Goal: Task Accomplishment & Management: Use online tool/utility

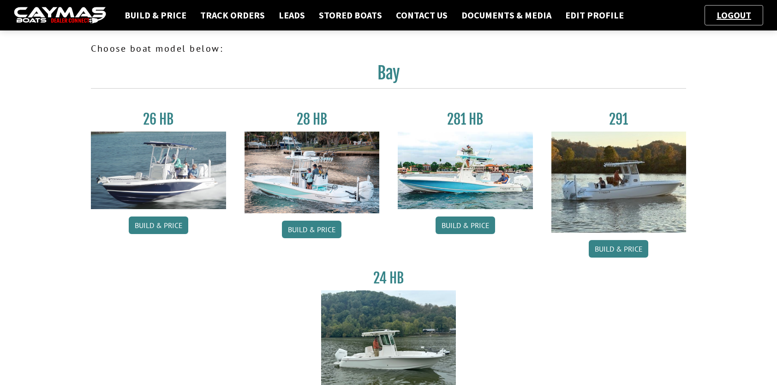
click at [137, 169] on img at bounding box center [158, 169] width 135 height 77
click at [178, 230] on link "Build & Price" at bounding box center [159, 225] width 60 height 18
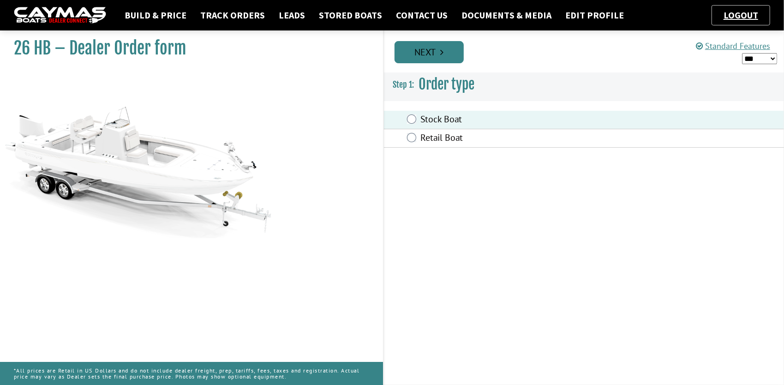
click at [442, 57] on link "Next" at bounding box center [428, 52] width 69 height 22
